Goal: Find specific page/section: Find specific page/section

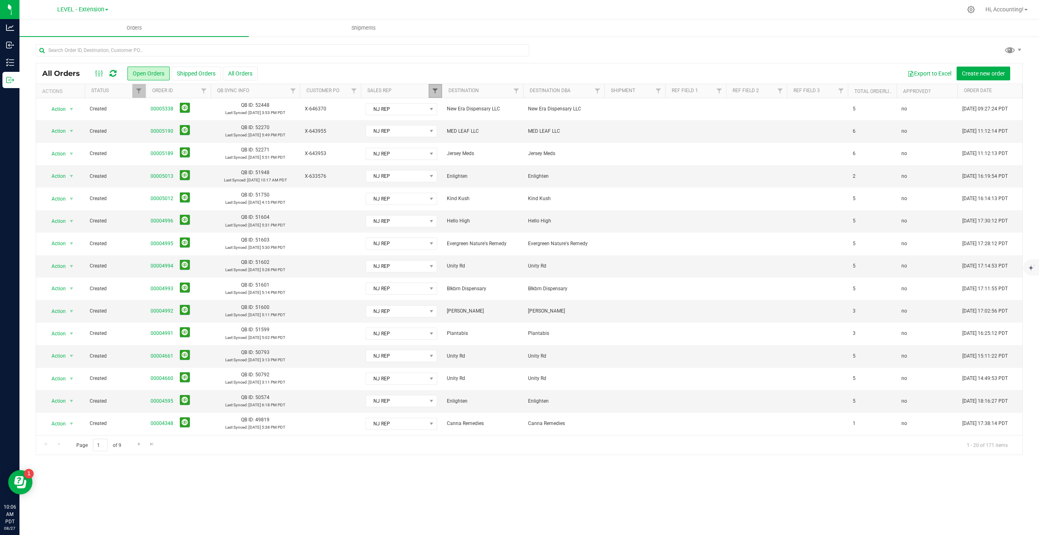
click at [435, 93] on span "Filter" at bounding box center [435, 91] width 6 height 6
click at [497, 264] on button "Clear" at bounding box center [497, 266] width 39 height 18
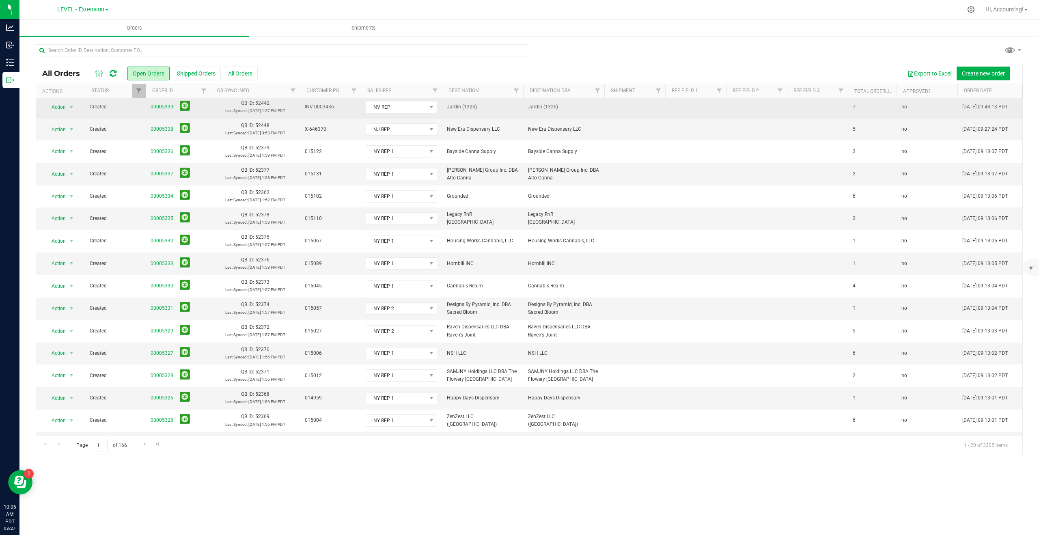
scroll to position [110, 0]
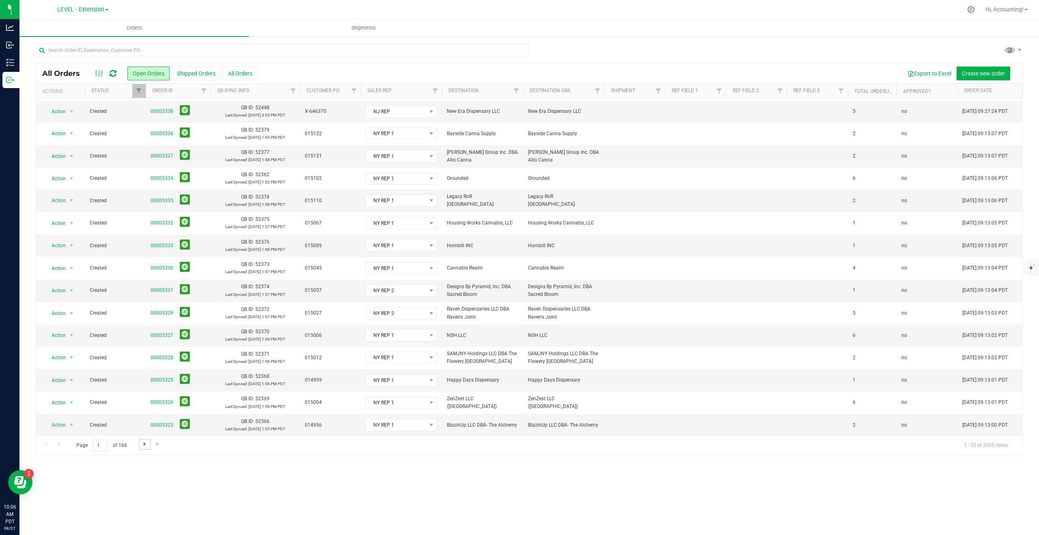
click at [143, 444] on span "Go to the next page" at bounding box center [145, 444] width 6 height 6
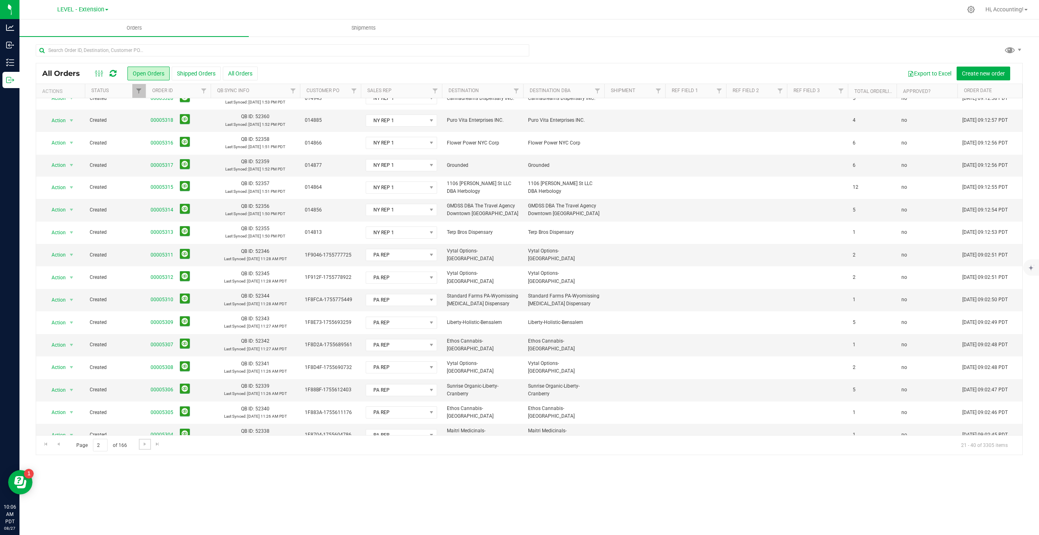
scroll to position [112, 0]
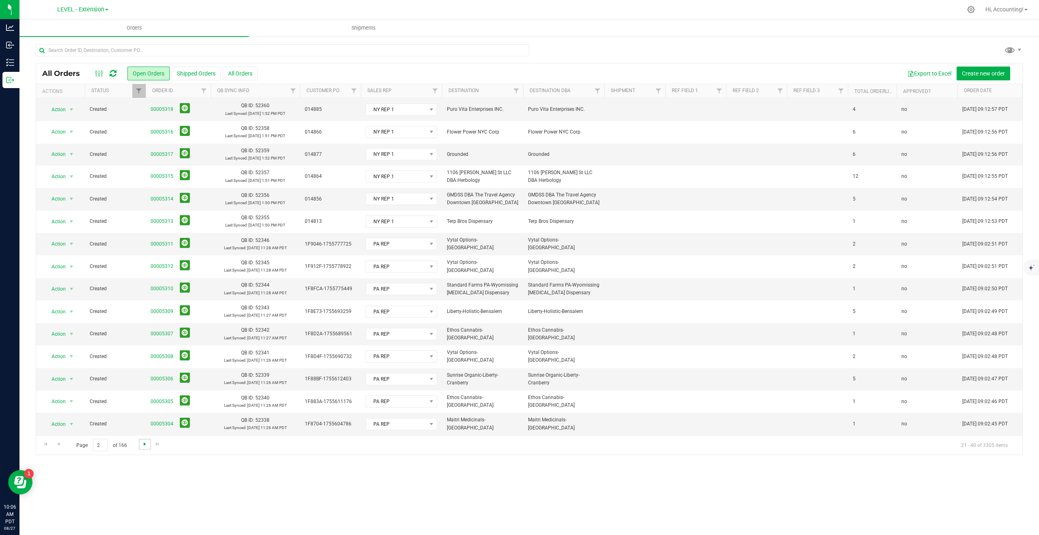
click at [142, 443] on span "Go to the next page" at bounding box center [145, 444] width 6 height 6
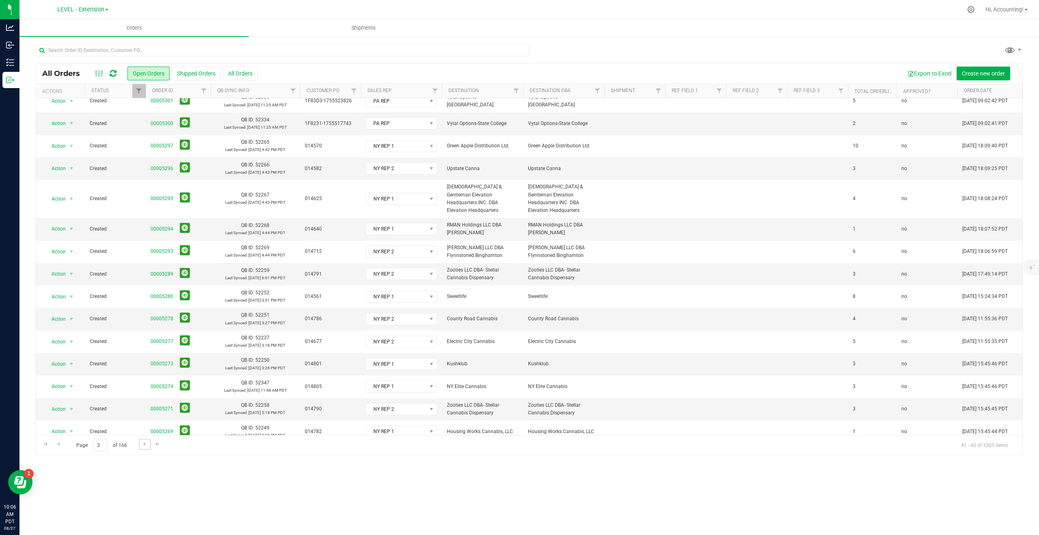
scroll to position [120, 0]
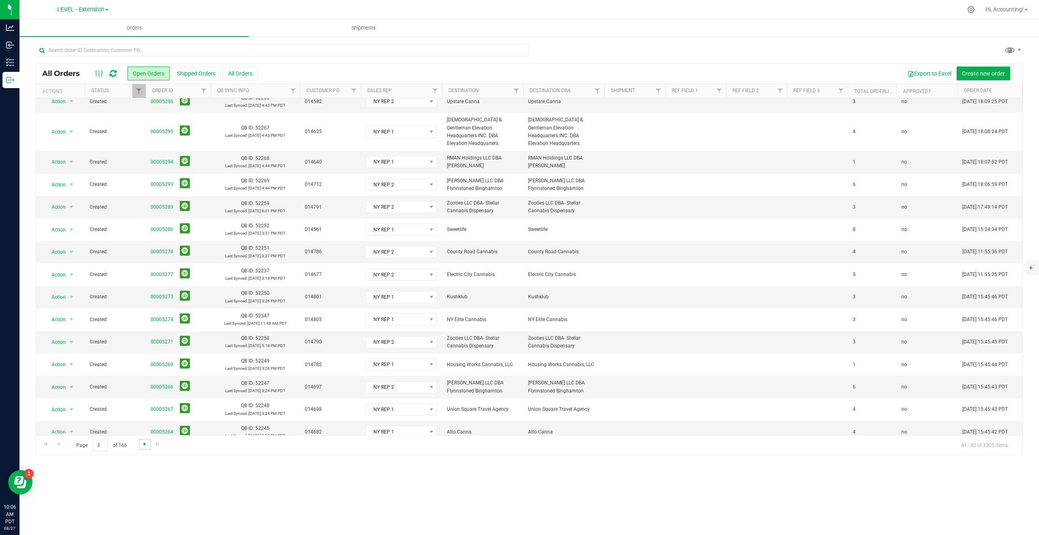
click at [143, 445] on span "Go to the next page" at bounding box center [145, 444] width 6 height 6
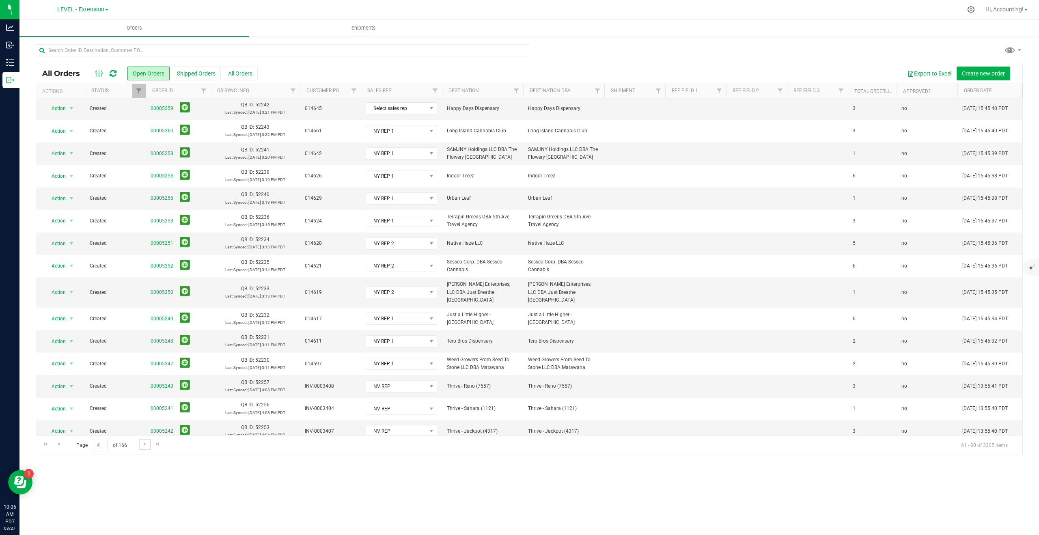
scroll to position [105, 0]
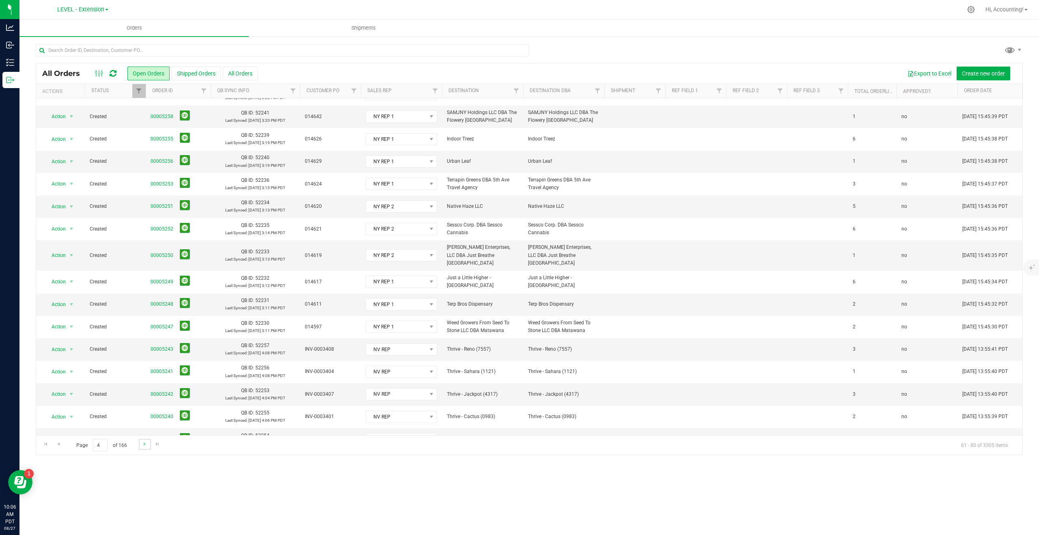
click at [144, 448] on link "Go to the next page" at bounding box center [145, 444] width 12 height 11
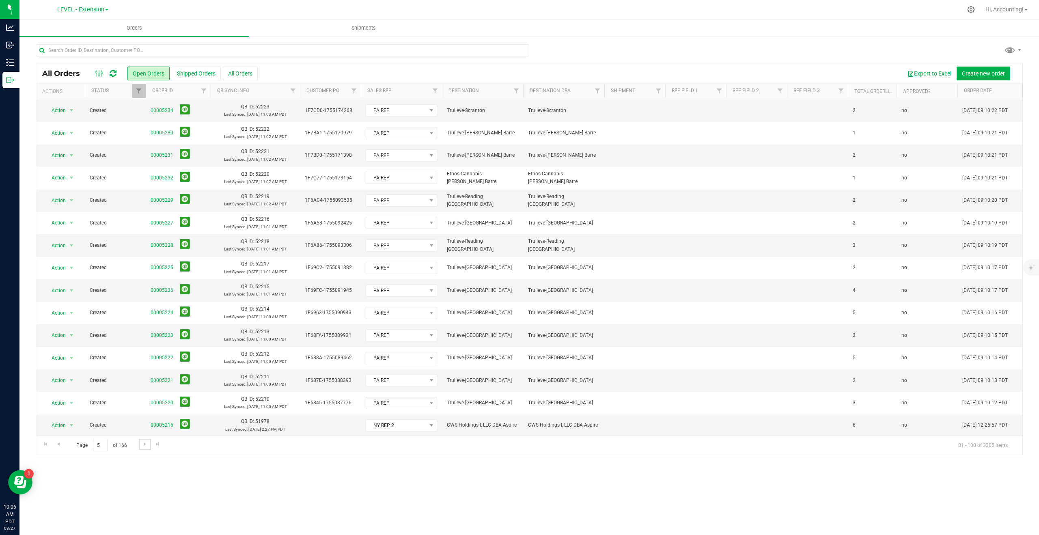
scroll to position [112, 0]
click at [146, 445] on span "Go to the next page" at bounding box center [145, 444] width 6 height 6
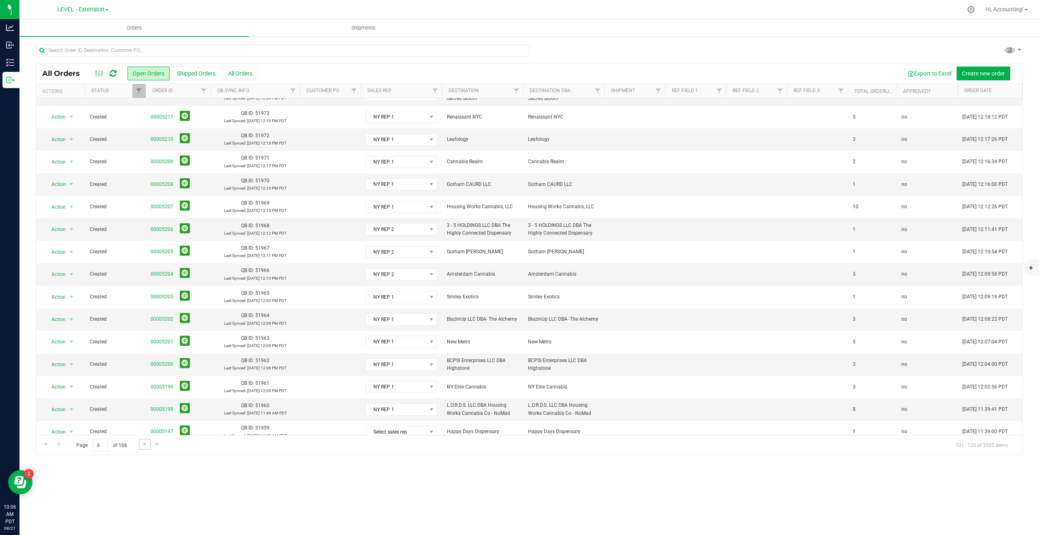
scroll to position [120, 0]
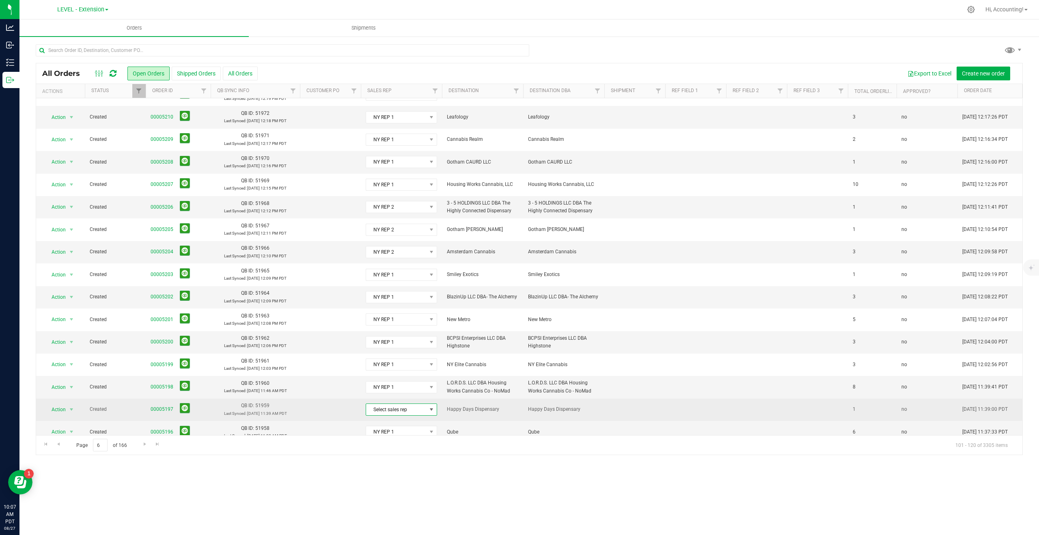
click at [384, 404] on span "Select sales rep" at bounding box center [396, 409] width 60 height 11
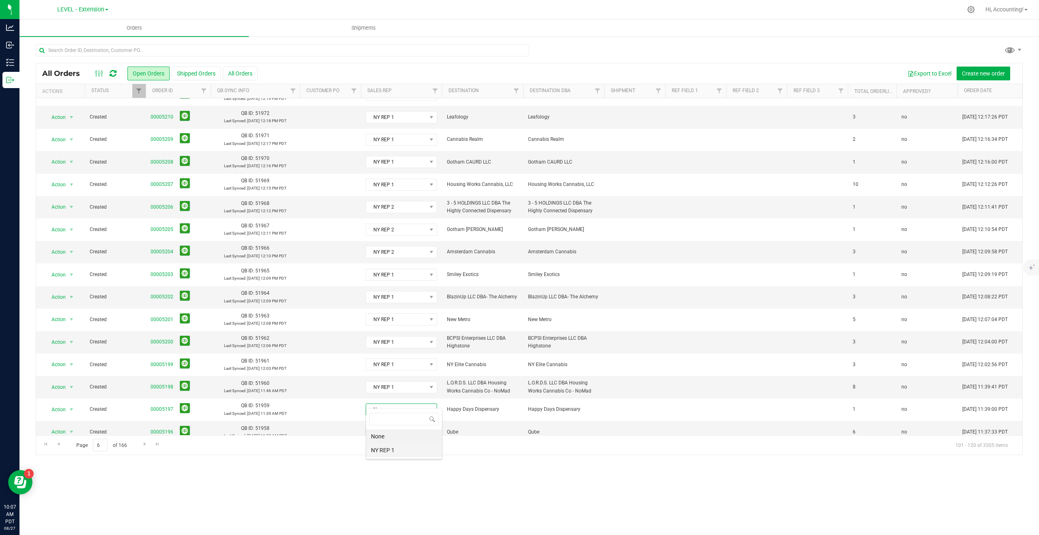
click at [389, 452] on li "NY REP 1" at bounding box center [404, 450] width 76 height 14
click at [323, 444] on div "Page 6 of 166 101 - 120 of 3305 items" at bounding box center [529, 444] width 986 height 19
click at [143, 446] on span "Go to the next page" at bounding box center [145, 444] width 6 height 6
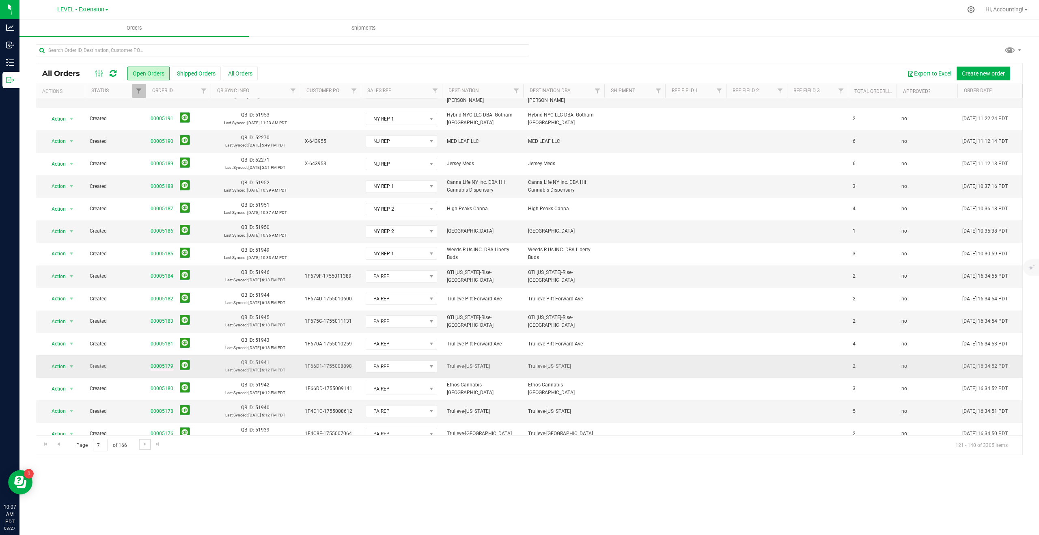
scroll to position [112, 0]
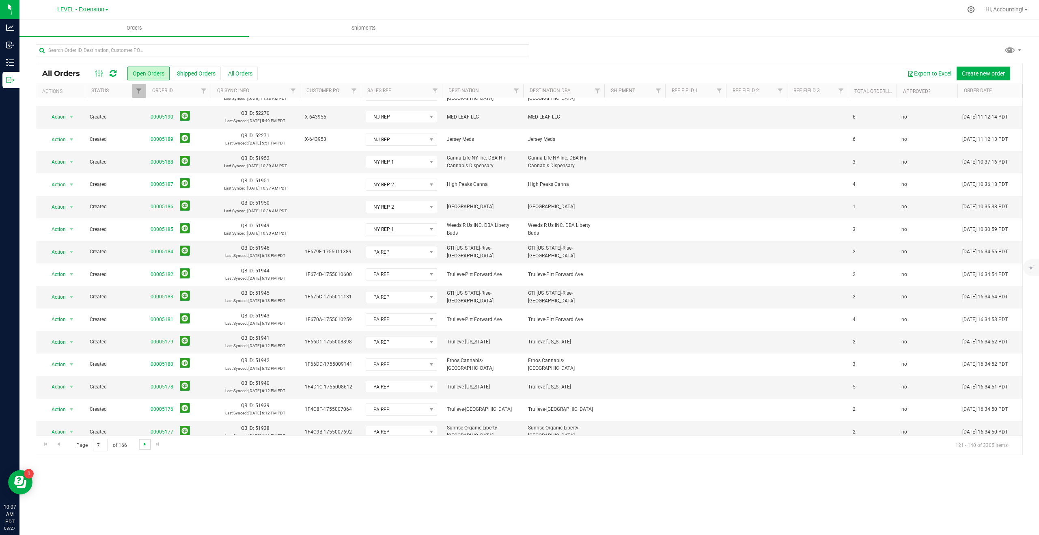
click at [144, 444] on span "Go to the next page" at bounding box center [145, 444] width 6 height 6
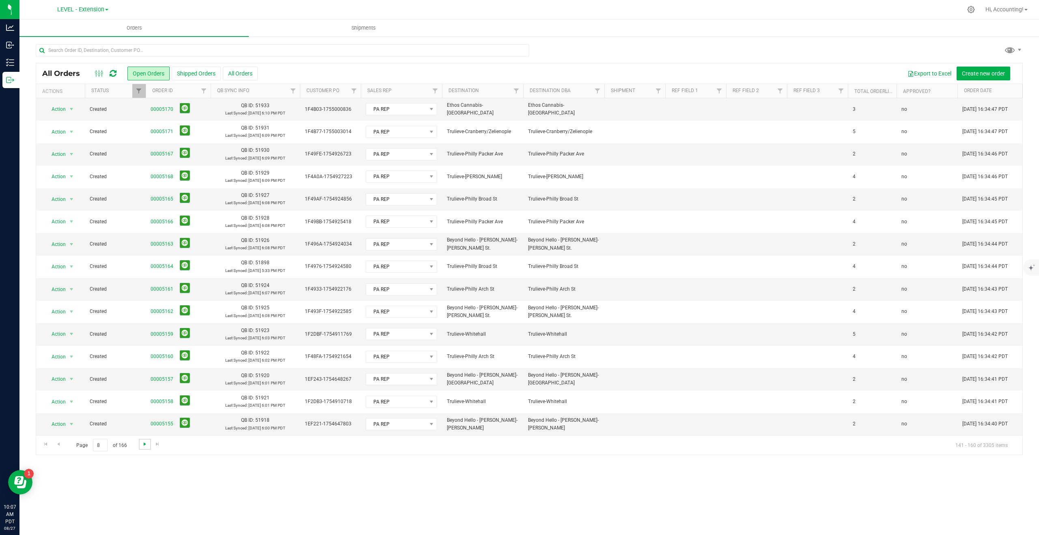
scroll to position [0, 0]
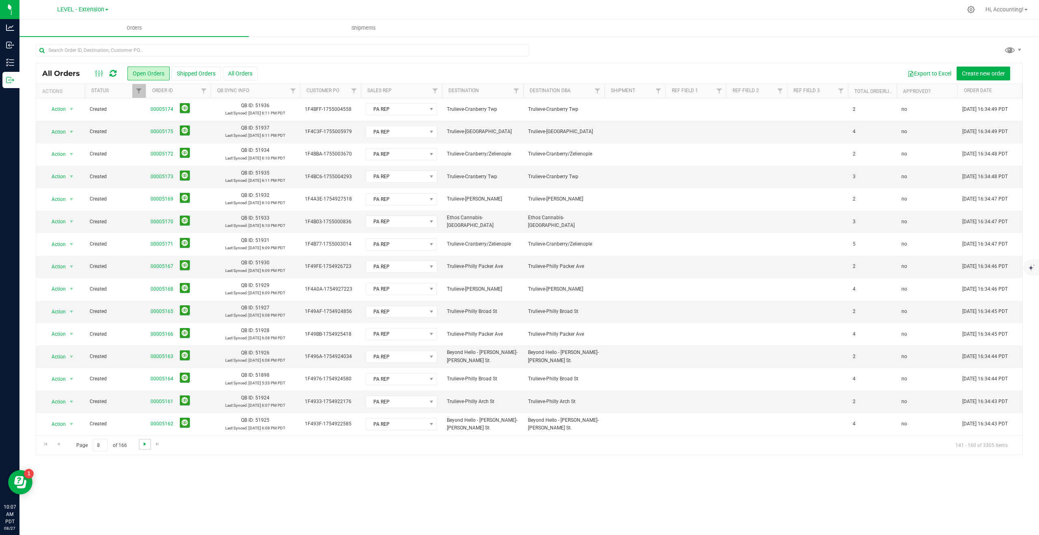
click at [144, 444] on span "Go to the next page" at bounding box center [145, 444] width 6 height 6
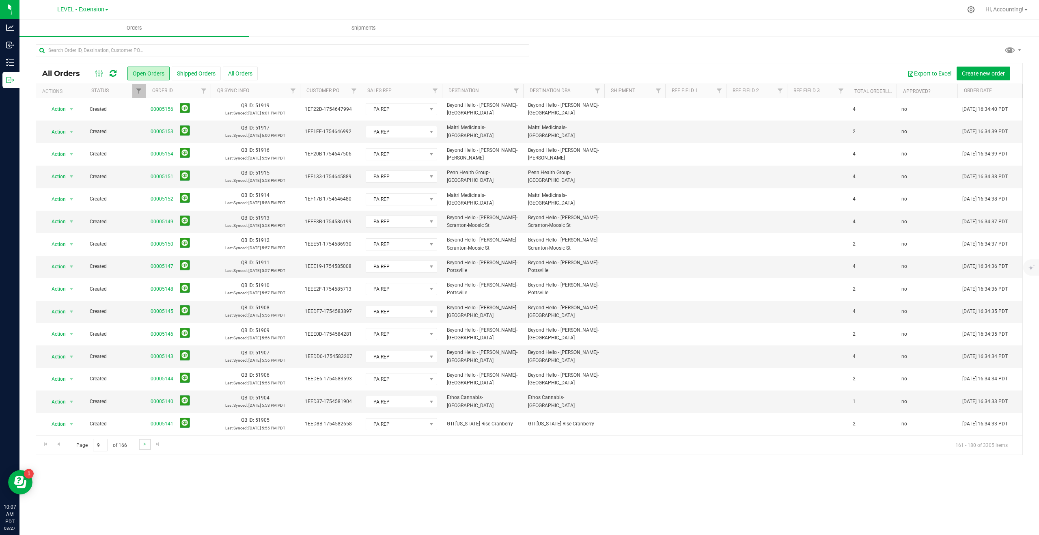
click at [149, 444] on link "Go to the next page" at bounding box center [145, 444] width 12 height 11
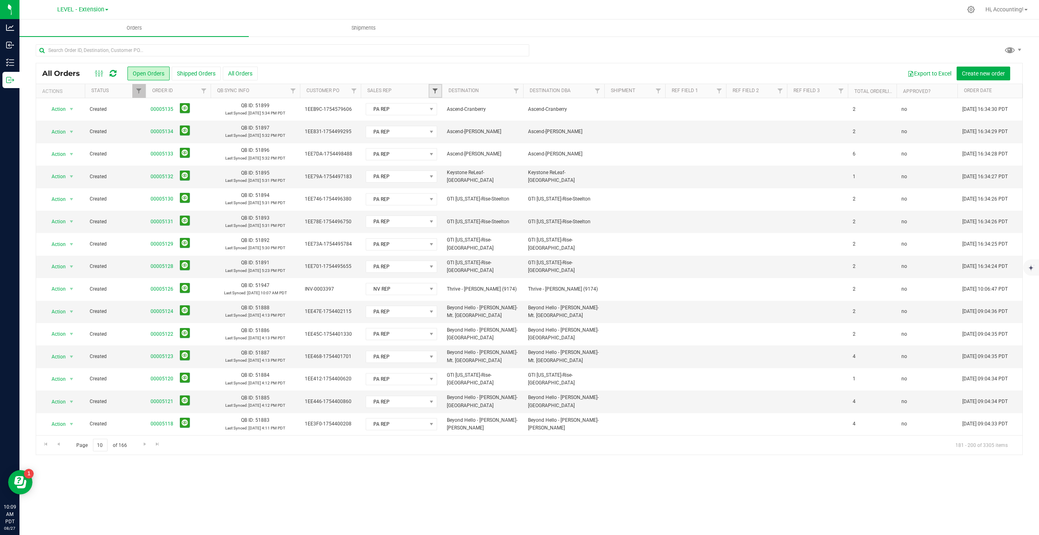
click at [435, 89] on span "Filter" at bounding box center [435, 91] width 6 height 6
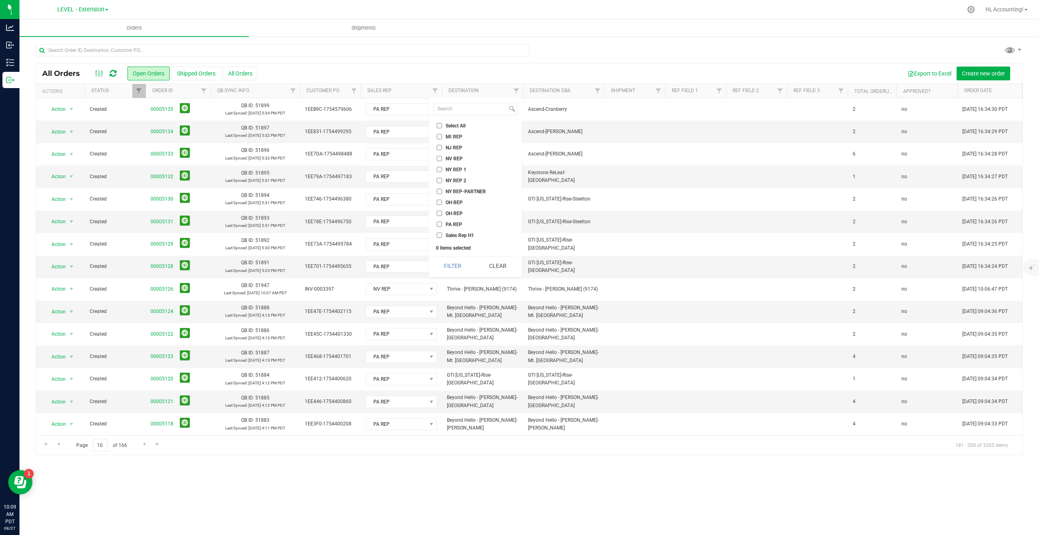
click at [440, 158] on input "NV REP" at bounding box center [439, 158] width 5 height 5
checkbox input "true"
click at [458, 270] on button "Filter" at bounding box center [452, 266] width 39 height 18
